Goal: Navigation & Orientation: Go to known website

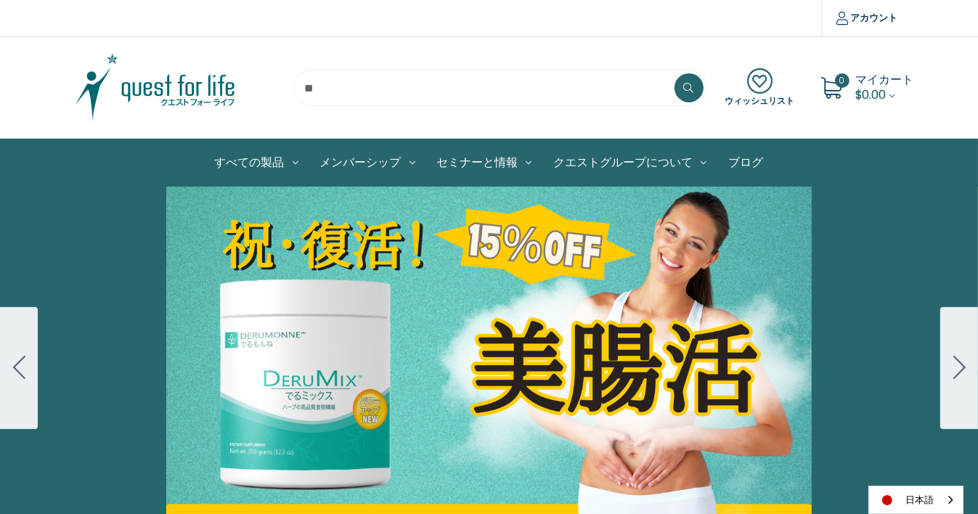
click at [437, 58] on div "ウィッシュリスト 0 マイカート $0.00" at bounding box center [489, 88] width 871 height 73
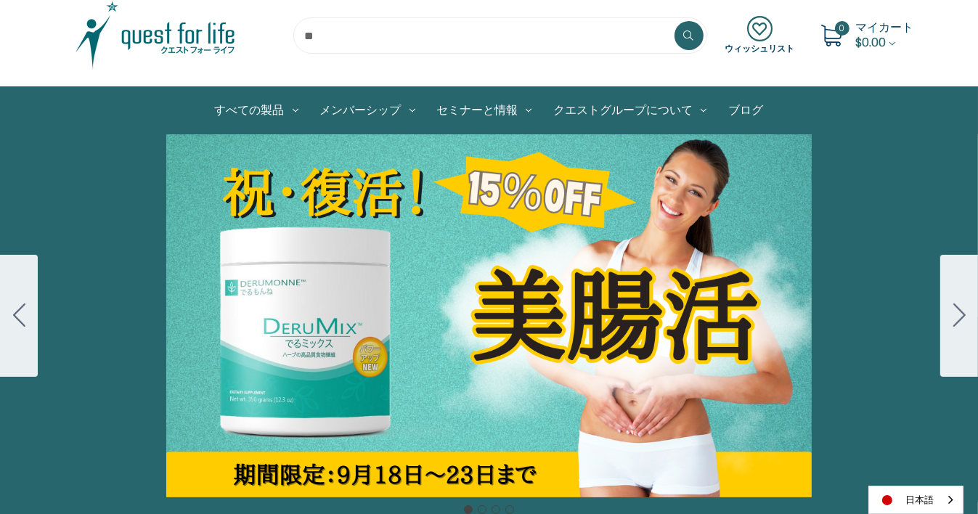
scroll to position [9, 0]
